Goal: Task Accomplishment & Management: Manage account settings

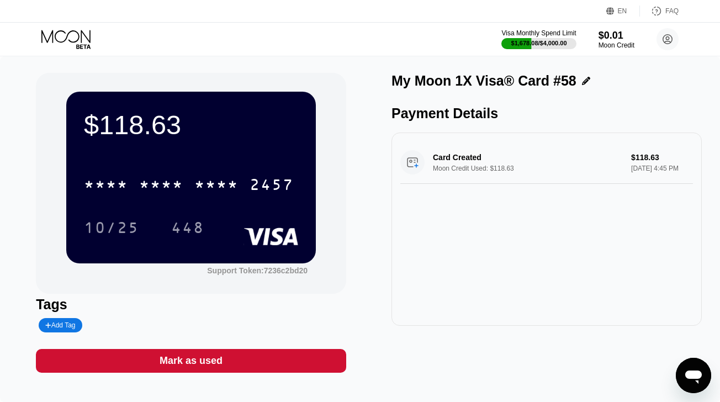
click at [74, 38] on icon at bounding box center [66, 39] width 51 height 19
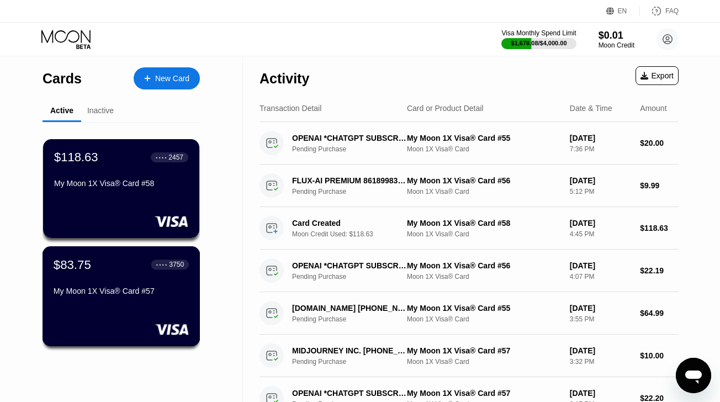
click at [85, 271] on div "$83.75" at bounding box center [73, 264] width 38 height 14
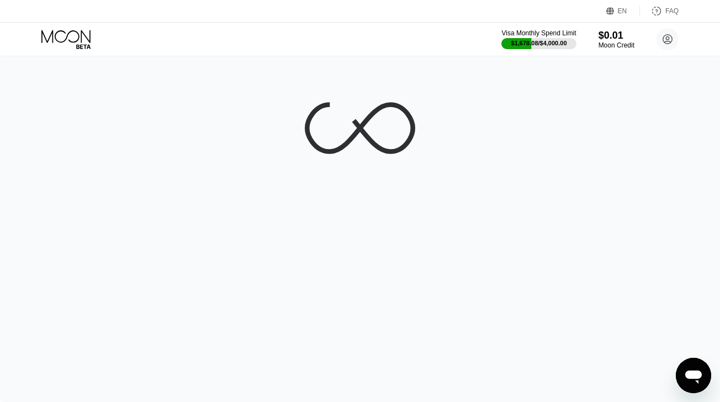
click at [63, 34] on icon at bounding box center [66, 39] width 51 height 19
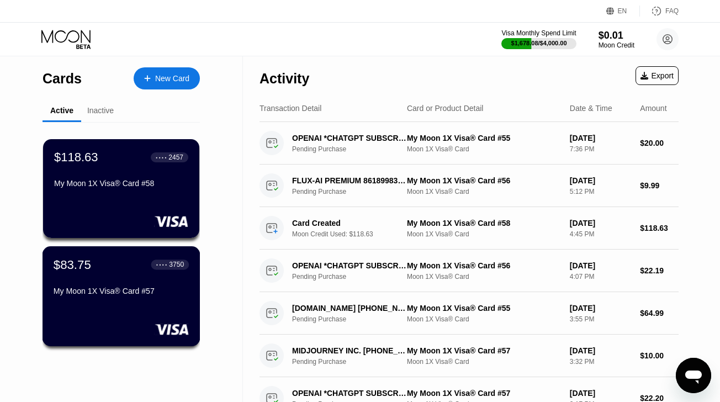
click at [117, 284] on div "$83.75 ● ● ● ● 3750 My Moon 1X Visa® Card #57" at bounding box center [121, 278] width 135 height 43
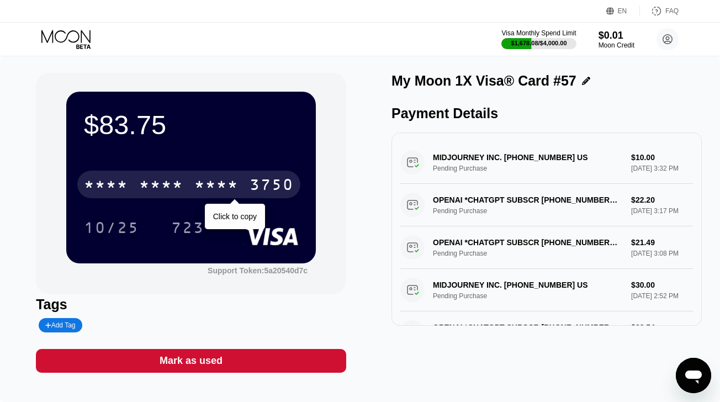
click at [156, 179] on div "* * * *" at bounding box center [161, 186] width 44 height 18
click at [156, 179] on div "6500" at bounding box center [161, 186] width 44 height 18
click at [156, 179] on div "* * * *" at bounding box center [161, 186] width 44 height 18
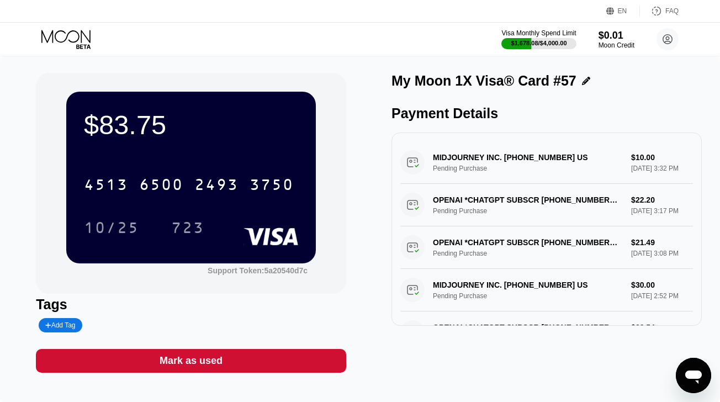
click at [76, 39] on icon at bounding box center [66, 39] width 51 height 19
